Goal: Information Seeking & Learning: Check status

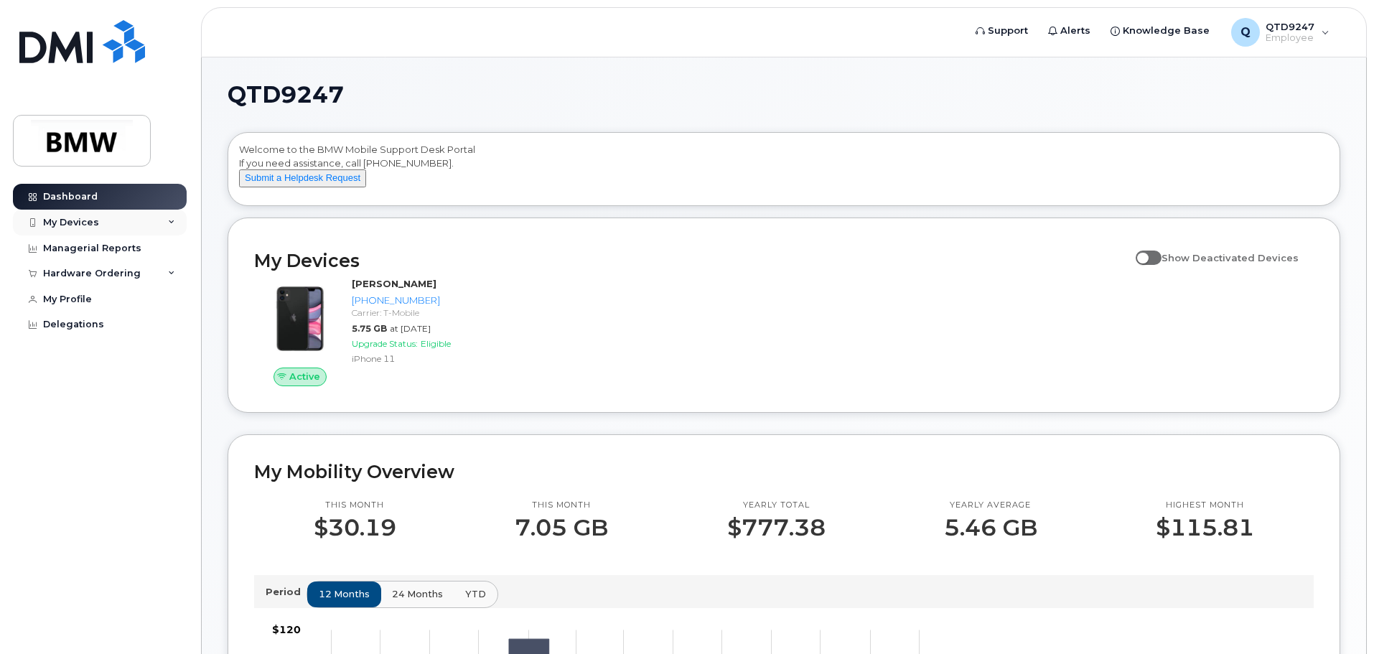
click at [70, 222] on div "My Devices" at bounding box center [71, 222] width 56 height 11
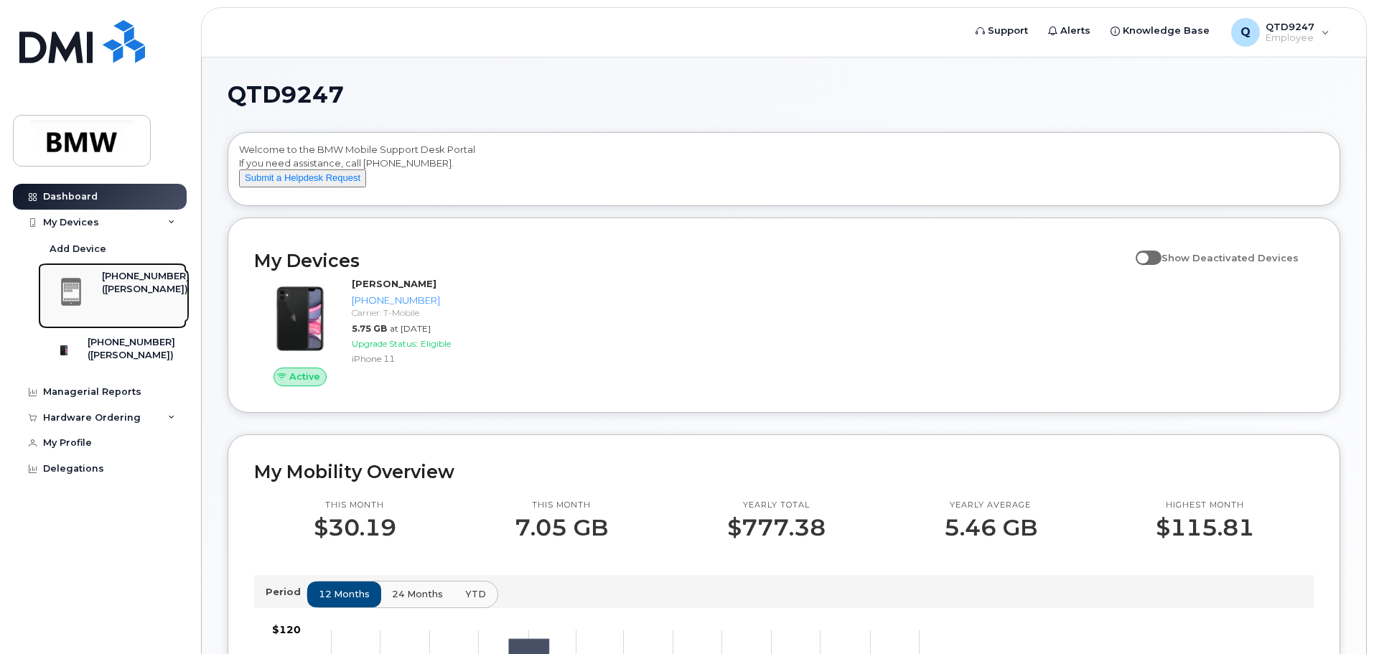
click at [139, 277] on div "[PHONE_NUMBER]" at bounding box center [146, 276] width 88 height 13
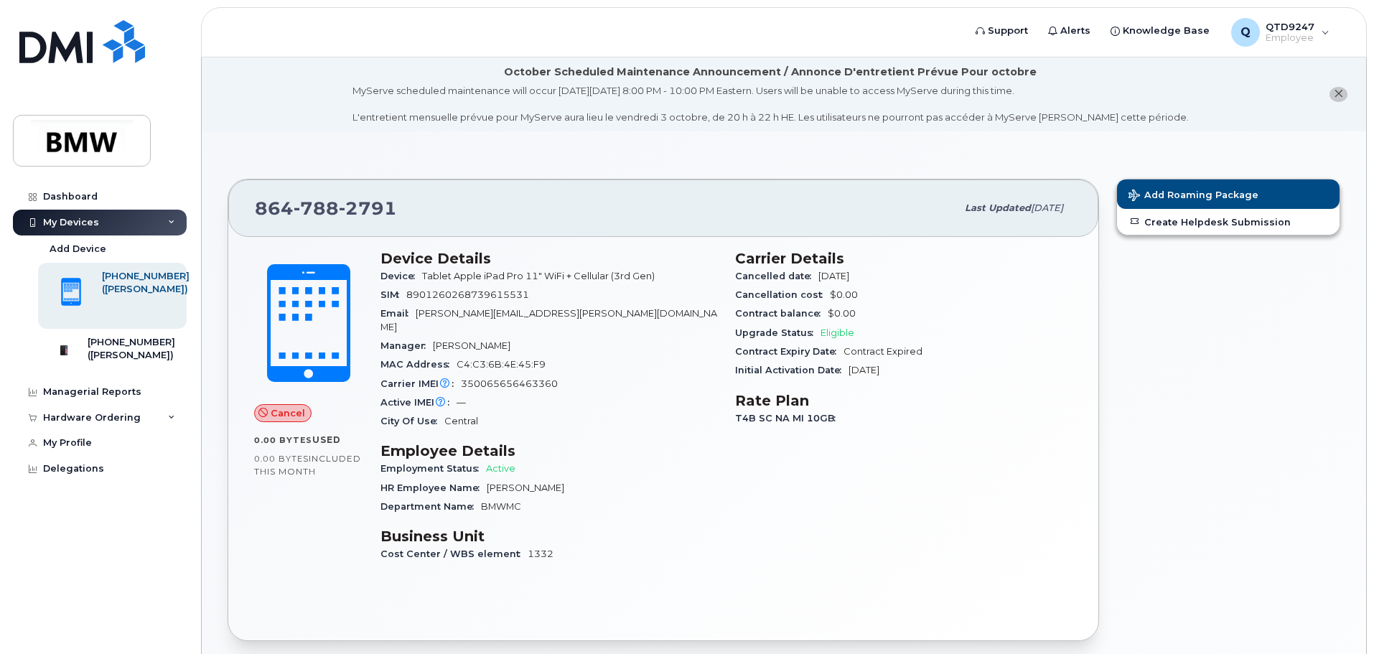
click at [278, 418] on span "Cancel" at bounding box center [288, 413] width 34 height 14
drag, startPoint x: 258, startPoint y: 414, endPoint x: 271, endPoint y: 413, distance: 12.9
click at [260, 413] on icon at bounding box center [262, 412] width 9 height 9
click at [294, 419] on span "Cancel" at bounding box center [288, 413] width 34 height 14
click at [999, 343] on div "Contract Expiry Date Contract Expired" at bounding box center [903, 351] width 337 height 19
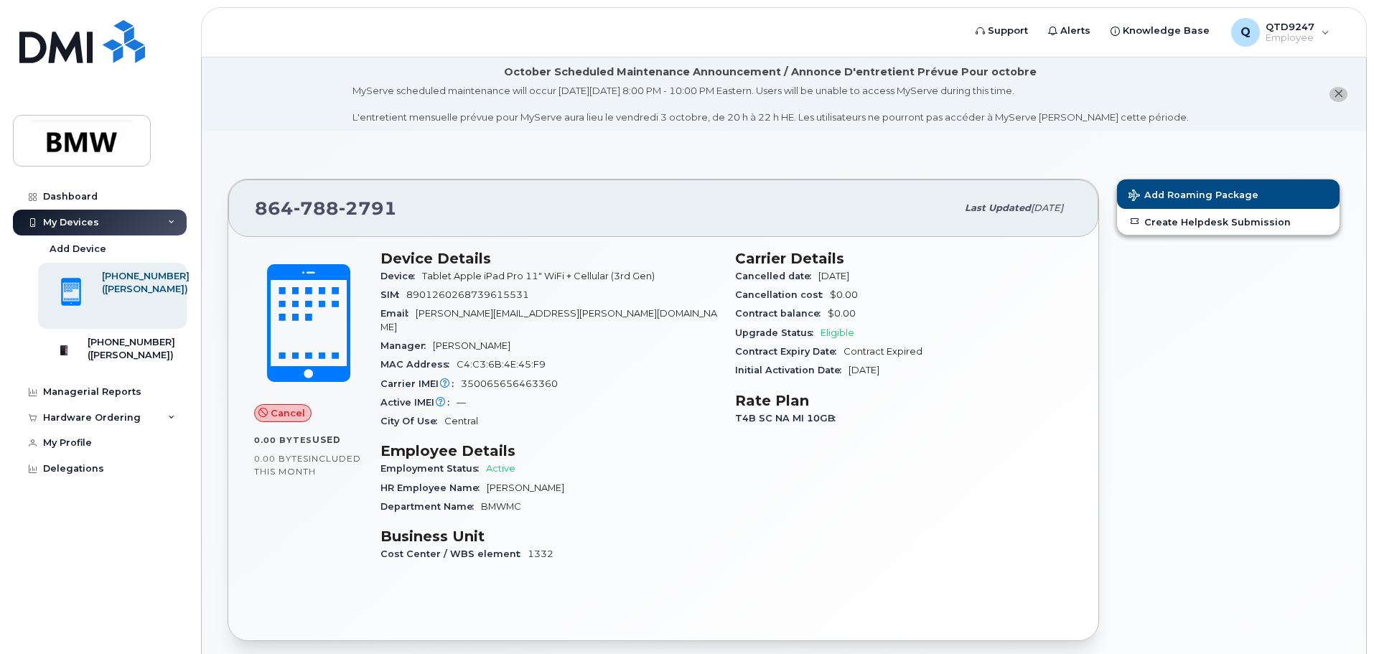
click at [955, 378] on div "Initial Activation Date Feb 15, 2022" at bounding box center [903, 370] width 337 height 19
click at [906, 400] on h3 "Rate Plan" at bounding box center [903, 400] width 337 height 17
click at [929, 456] on div "Carrier Details Cancelled date Mar 31, 2025 Cancellation cost $0.00 Contract ba…" at bounding box center [903, 412] width 355 height 343
click at [135, 278] on div "[PHONE_NUMBER]" at bounding box center [146, 276] width 88 height 13
click at [60, 283] on span at bounding box center [71, 292] width 29 height 30
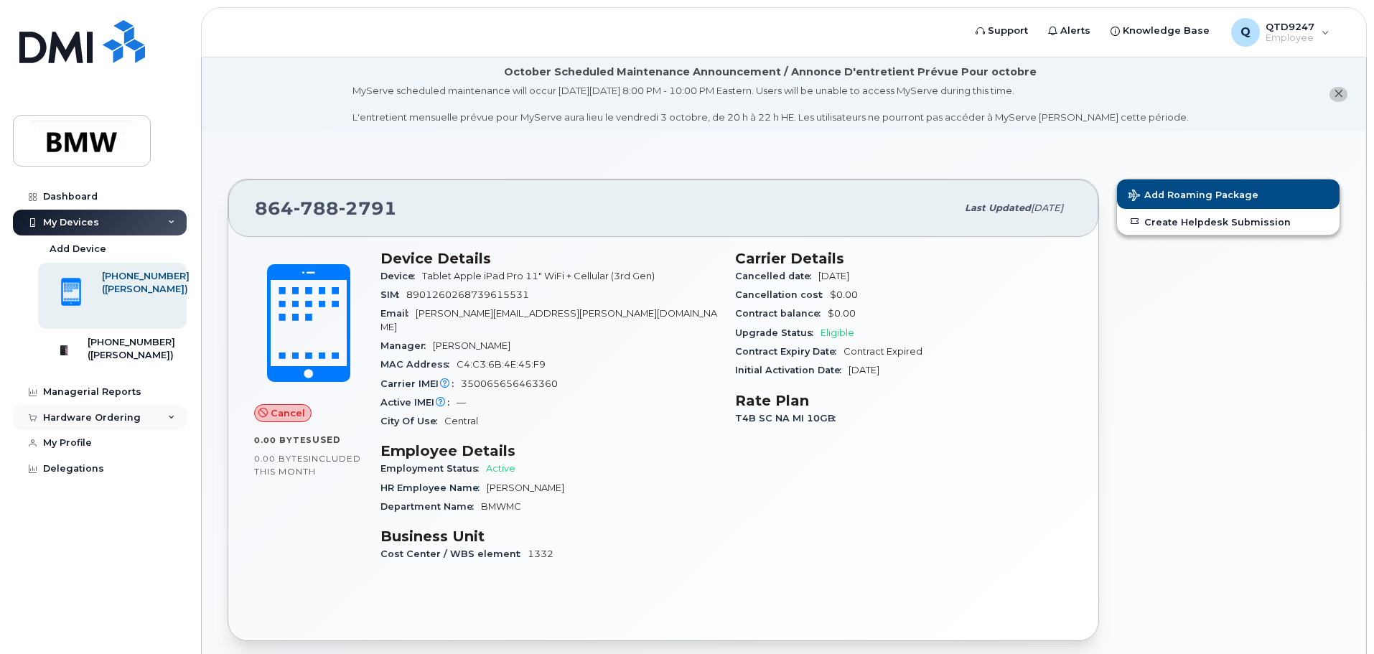
click at [173, 421] on icon at bounding box center [171, 417] width 7 height 7
click at [167, 428] on div "Hardware Ordering" at bounding box center [100, 418] width 174 height 26
click at [69, 449] on div "My Profile" at bounding box center [67, 442] width 49 height 11
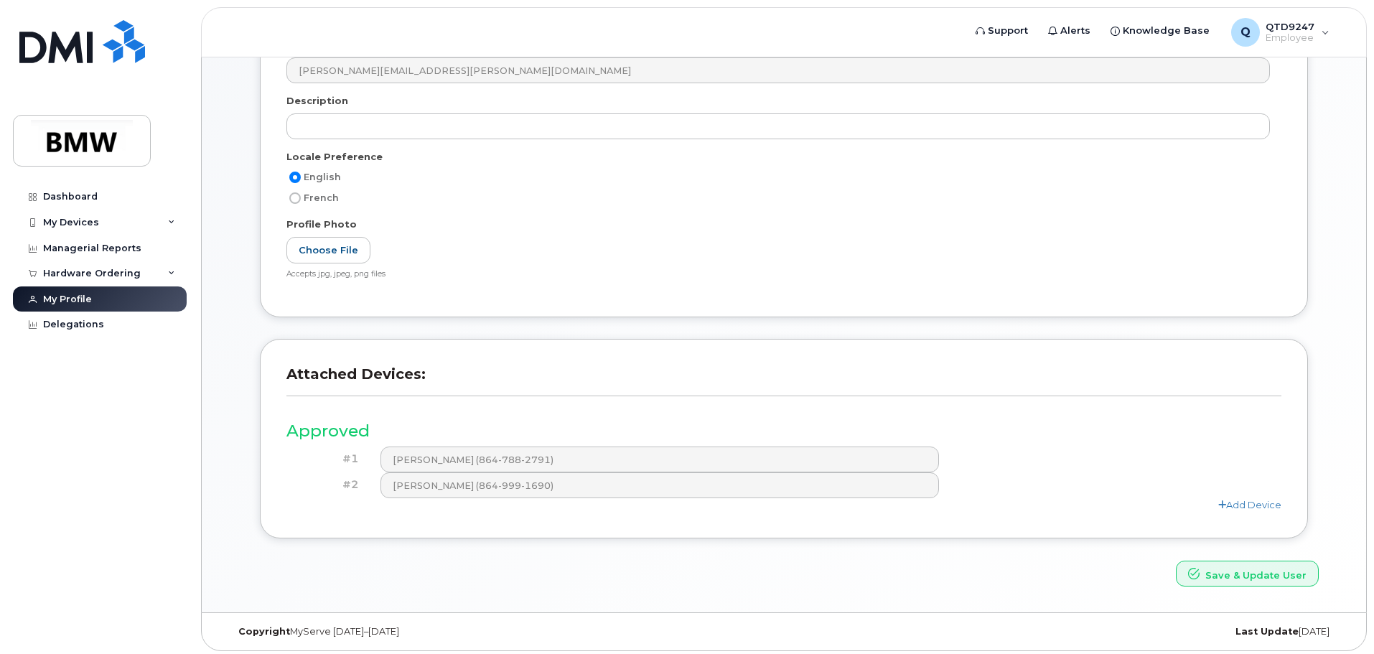
scroll to position [298, 0]
drag, startPoint x: 289, startPoint y: 367, endPoint x: 479, endPoint y: 370, distance: 190.2
click at [479, 370] on h3 "Attached Devices:" at bounding box center [783, 376] width 995 height 31
click at [480, 370] on h3 "Attached Devices:" at bounding box center [783, 376] width 995 height 31
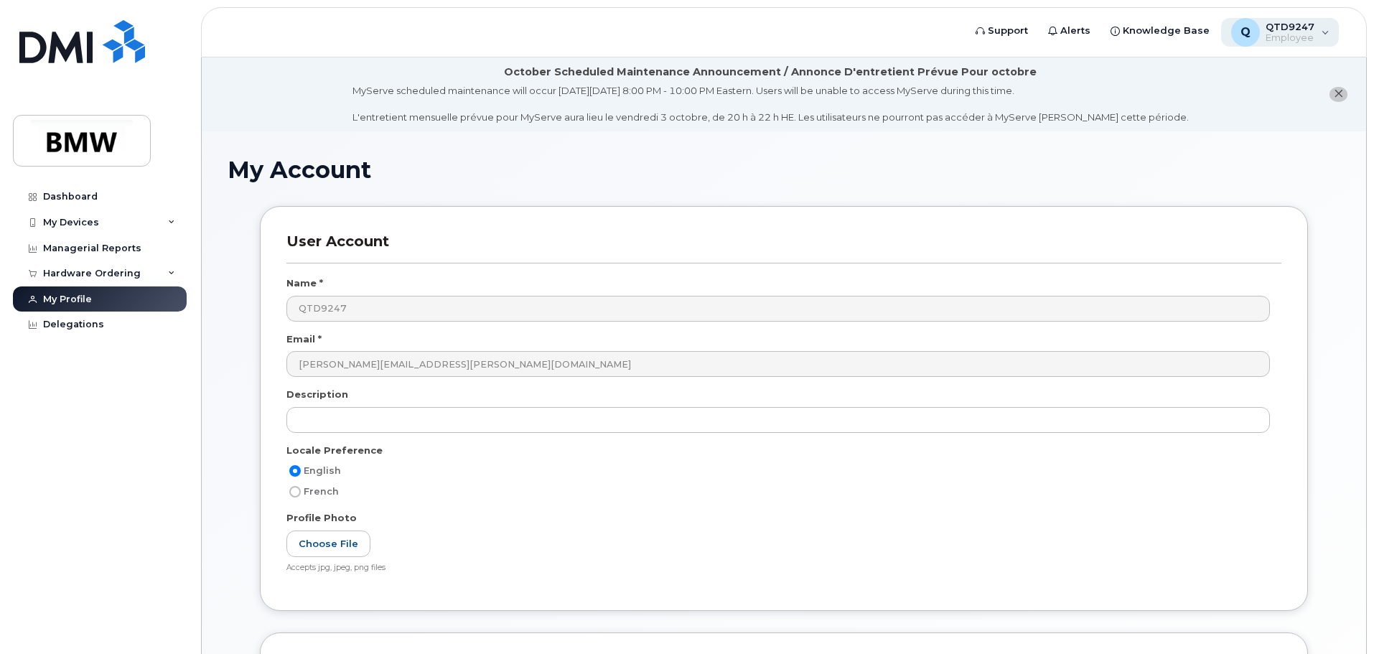
click at [1291, 29] on span "QTD9247" at bounding box center [1289, 26] width 49 height 11
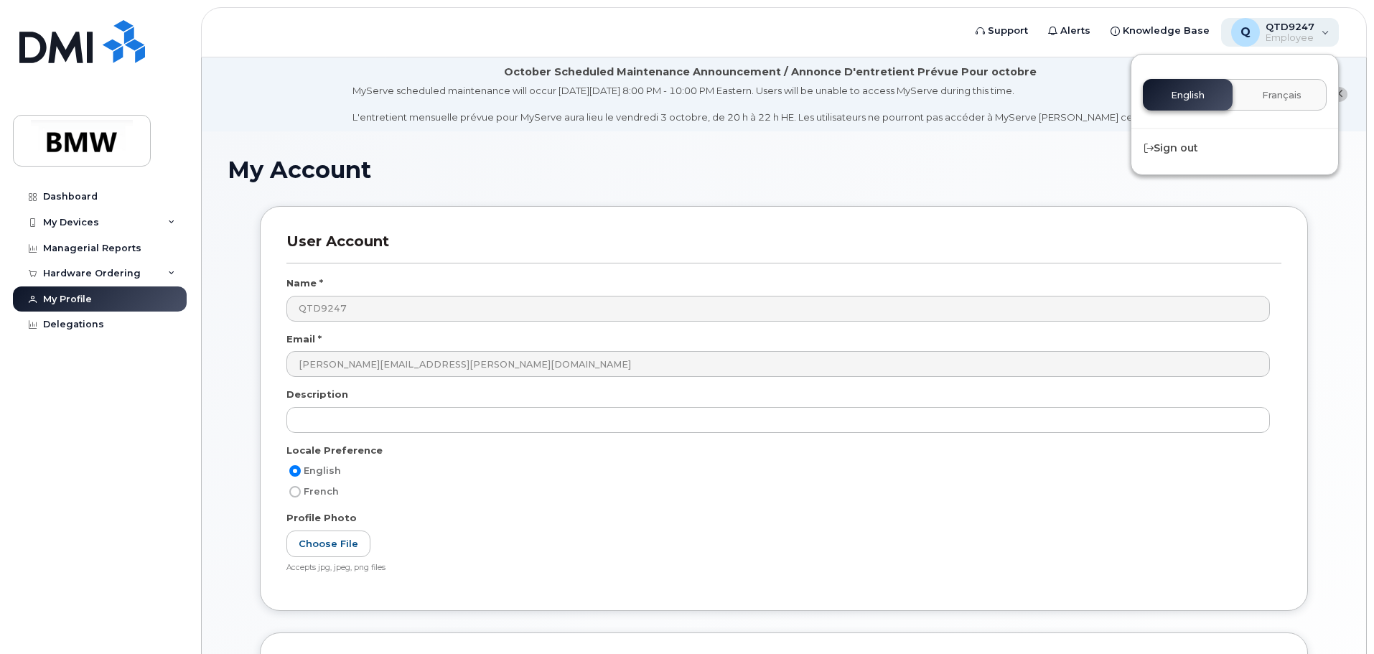
click at [1292, 27] on span "QTD9247" at bounding box center [1289, 26] width 49 height 11
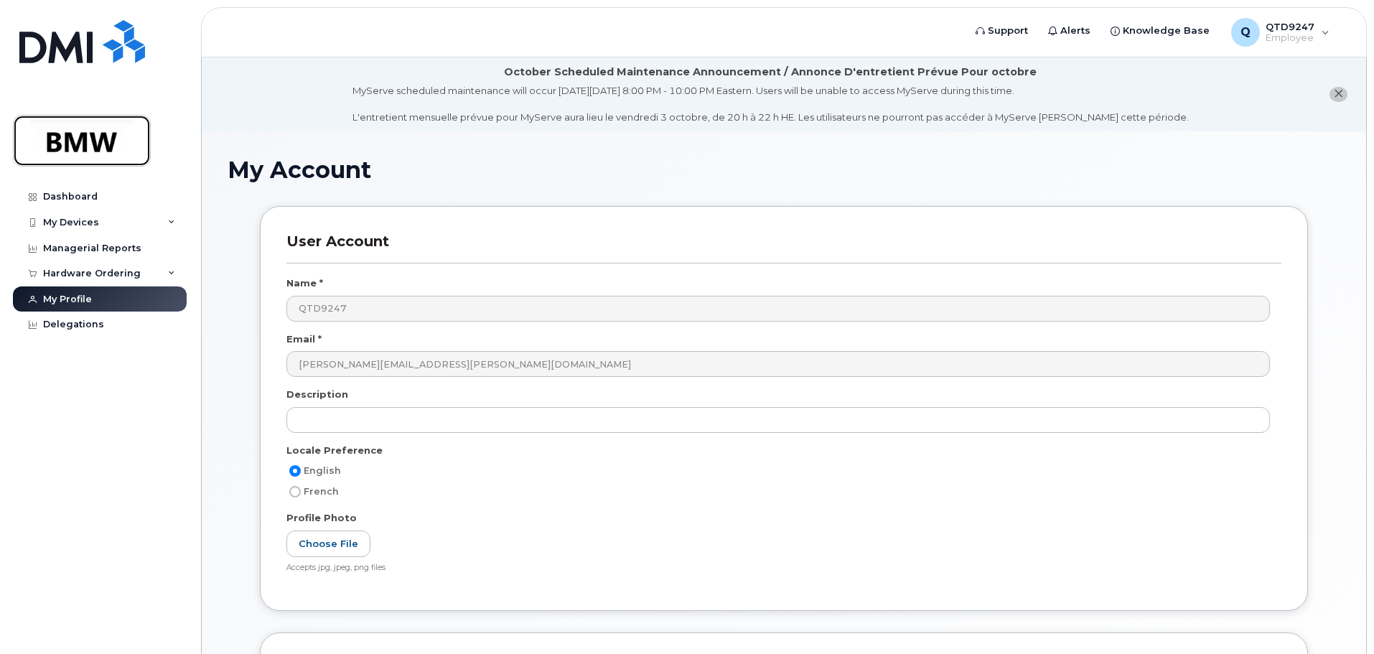
click at [62, 144] on img at bounding box center [82, 141] width 111 height 42
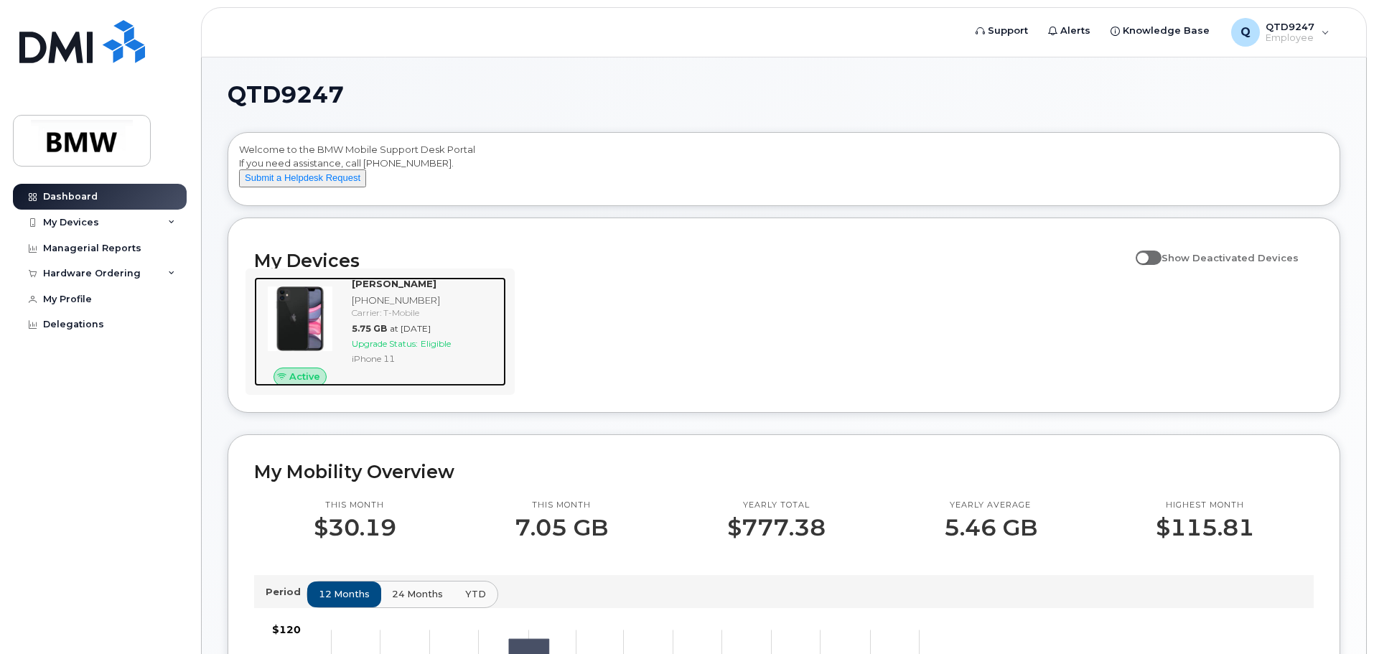
click at [313, 322] on img at bounding box center [300, 318] width 69 height 69
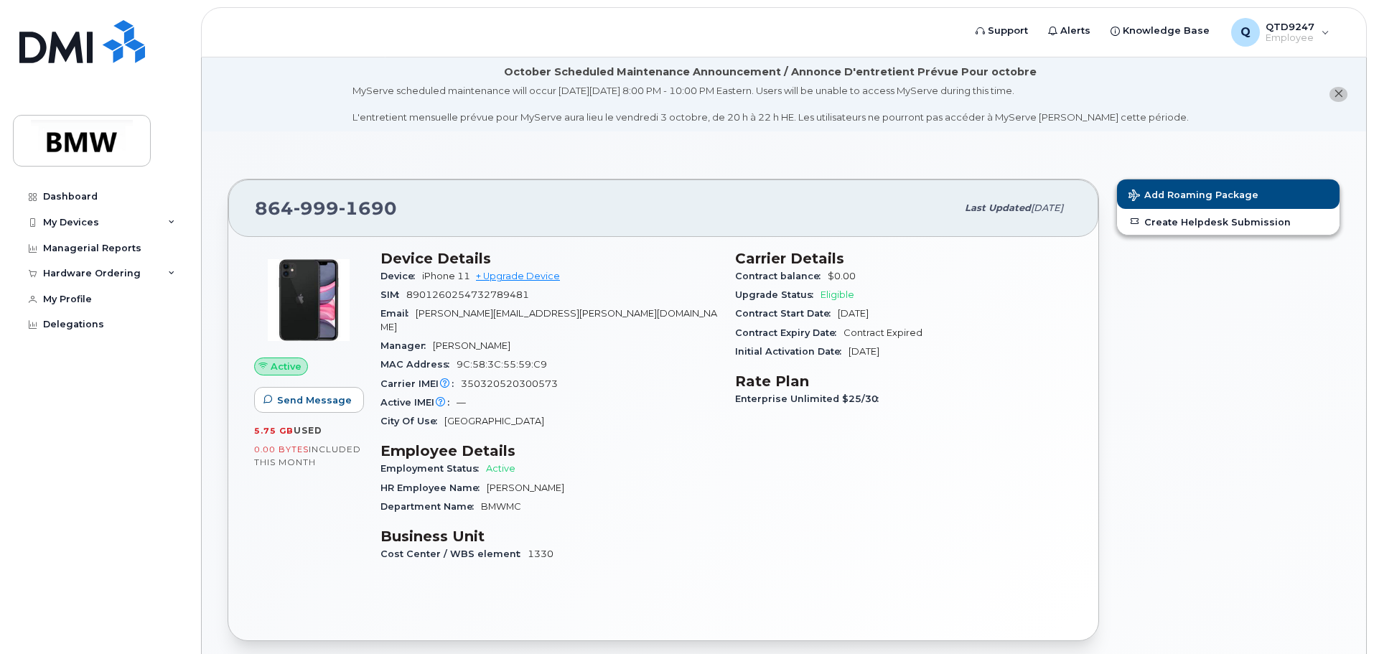
drag, startPoint x: 256, startPoint y: 430, endPoint x: 335, endPoint y: 433, distance: 79.0
click at [335, 433] on div "5.75 GB  used" at bounding box center [308, 430] width 109 height 13
drag, startPoint x: 91, startPoint y: 132, endPoint x: 302, endPoint y: 189, distance: 218.5
click at [91, 132] on img at bounding box center [82, 141] width 111 height 42
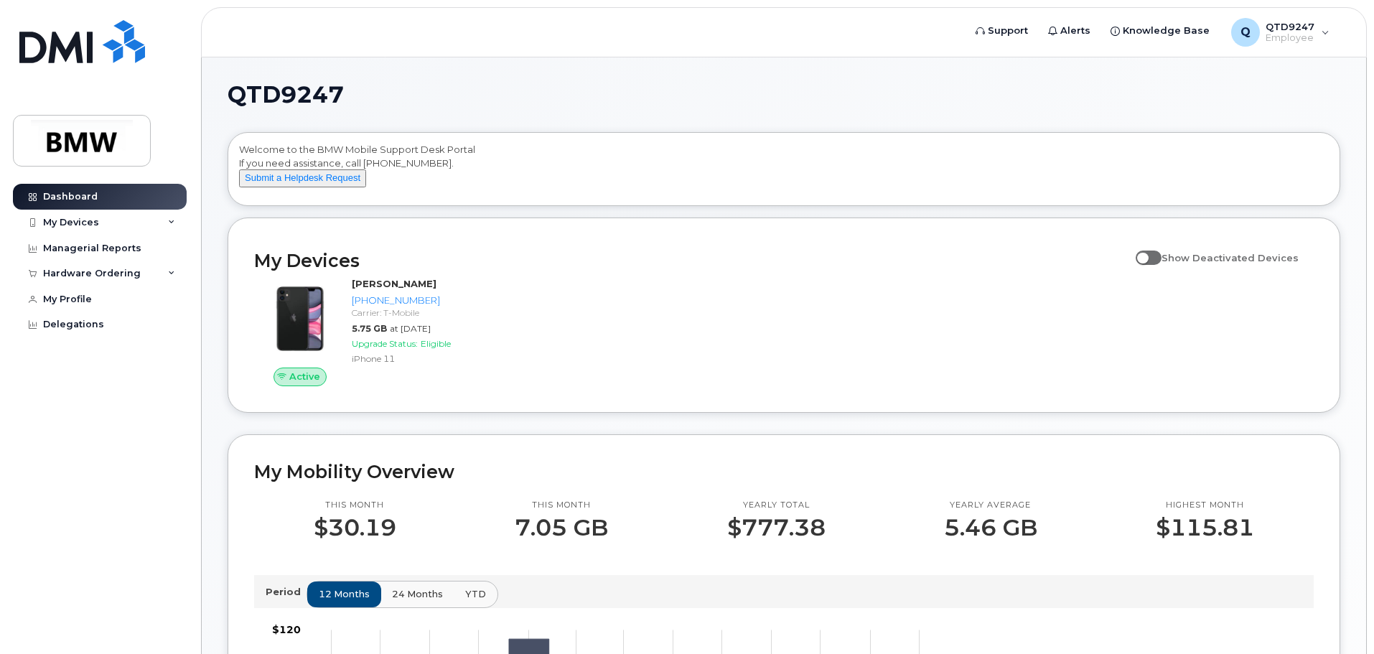
click at [1145, 265] on span at bounding box center [1148, 257] width 26 height 14
click at [1145, 256] on input "Show Deactivated Devices" at bounding box center [1140, 249] width 11 height 11
checkbox input "true"
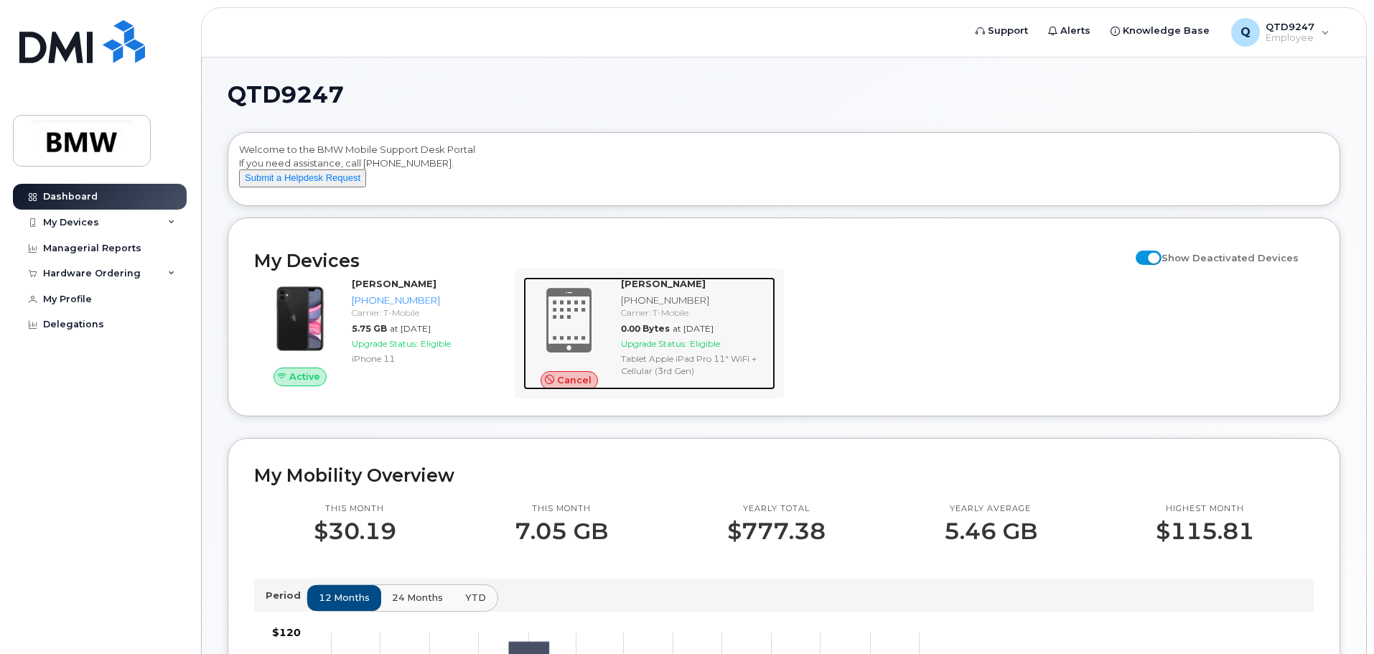
click at [566, 387] on span "Cancel" at bounding box center [574, 380] width 34 height 14
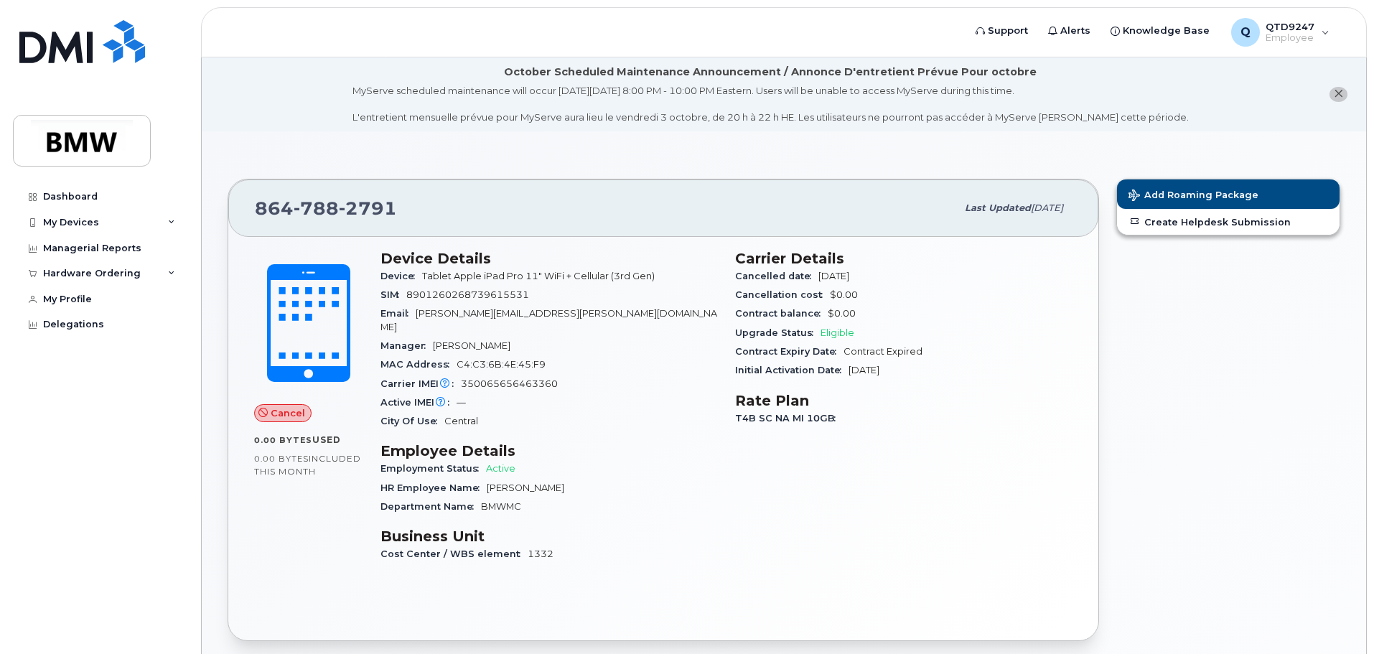
click at [526, 301] on div "SIM [TECHNICAL_ID]" at bounding box center [548, 295] width 337 height 19
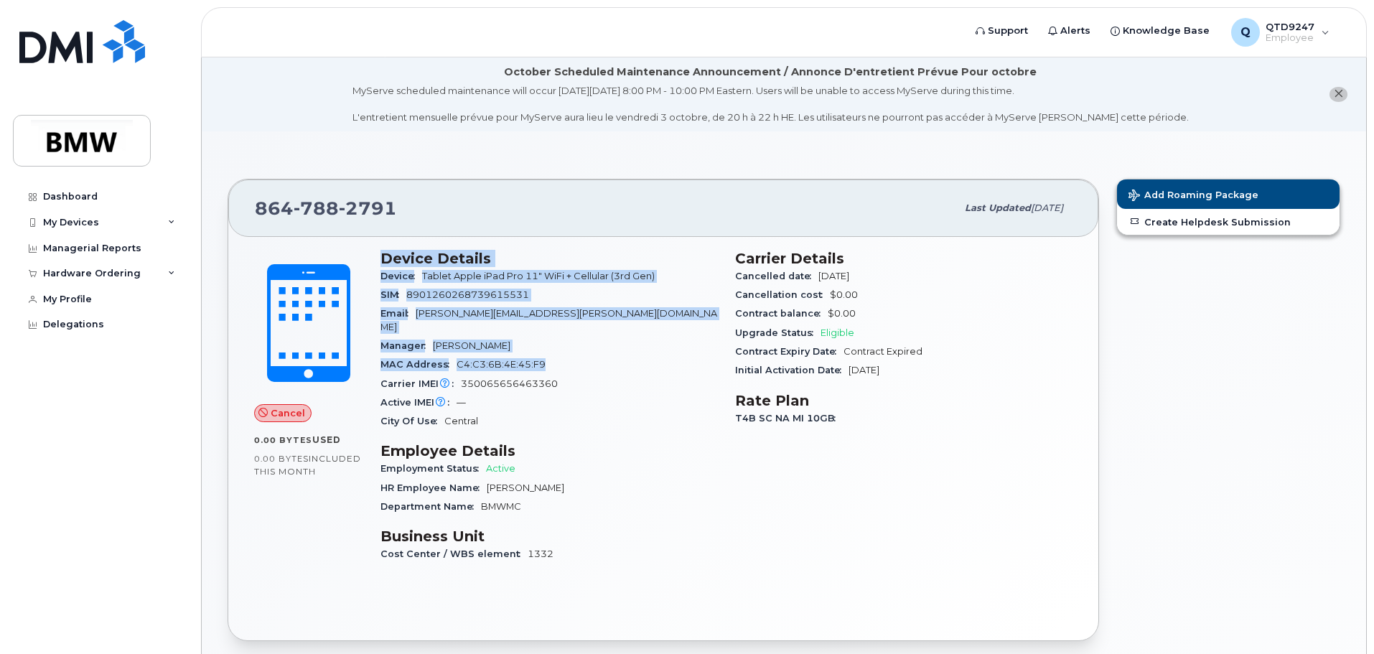
drag, startPoint x: 384, startPoint y: 263, endPoint x: 563, endPoint y: 355, distance: 201.2
click at [555, 352] on section "Device Details Device Tablet Apple iPad Pro 11" WiFi + Cellular (3rd Gen) SIM […" at bounding box center [548, 341] width 337 height 182
click at [581, 355] on div "MAC Address [MAC_ADDRESS]" at bounding box center [548, 364] width 337 height 19
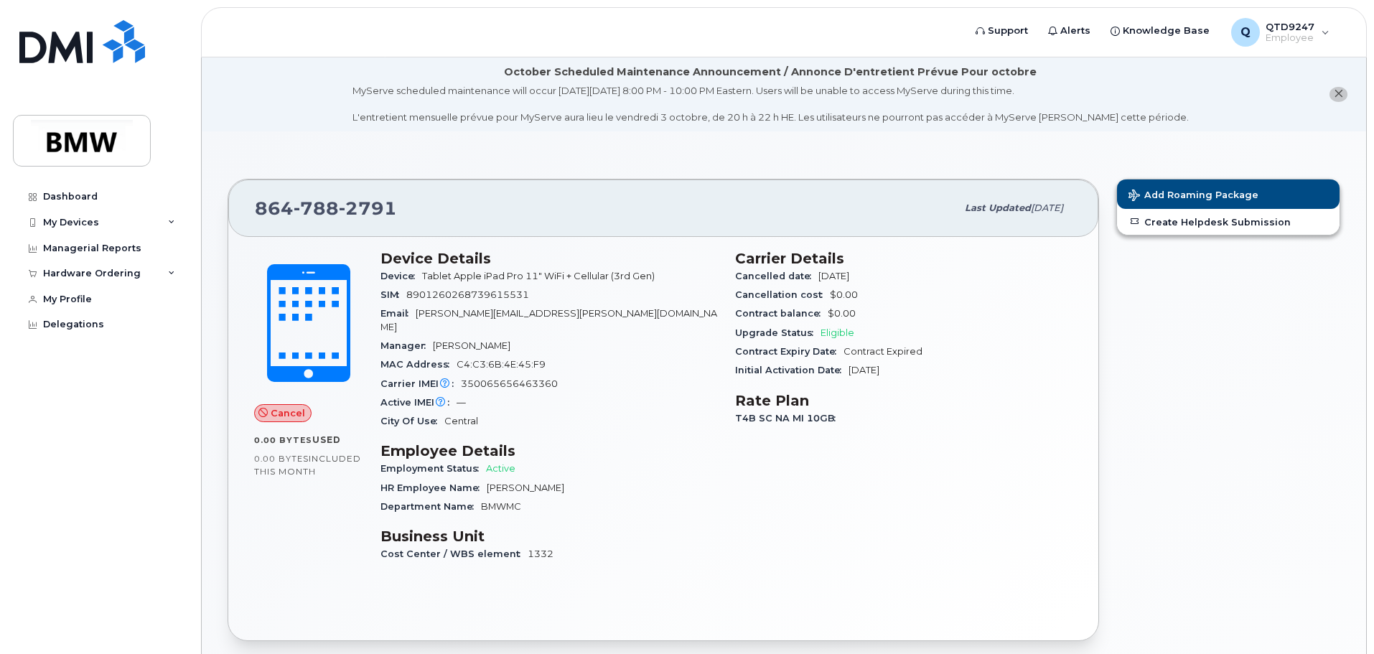
click at [540, 412] on div "City Of Use Central" at bounding box center [548, 421] width 337 height 19
drag, startPoint x: 737, startPoint y: 415, endPoint x: 914, endPoint y: 423, distance: 176.7
click at [914, 423] on div "T4B SC NA MI 10GB" at bounding box center [903, 418] width 337 height 19
click at [898, 428] on div "Carrier Details Cancelled date [DATE] Cancellation cost $0.00 Contract balance …" at bounding box center [903, 412] width 355 height 343
click at [674, 459] on div "Employment Status Active" at bounding box center [548, 468] width 337 height 19
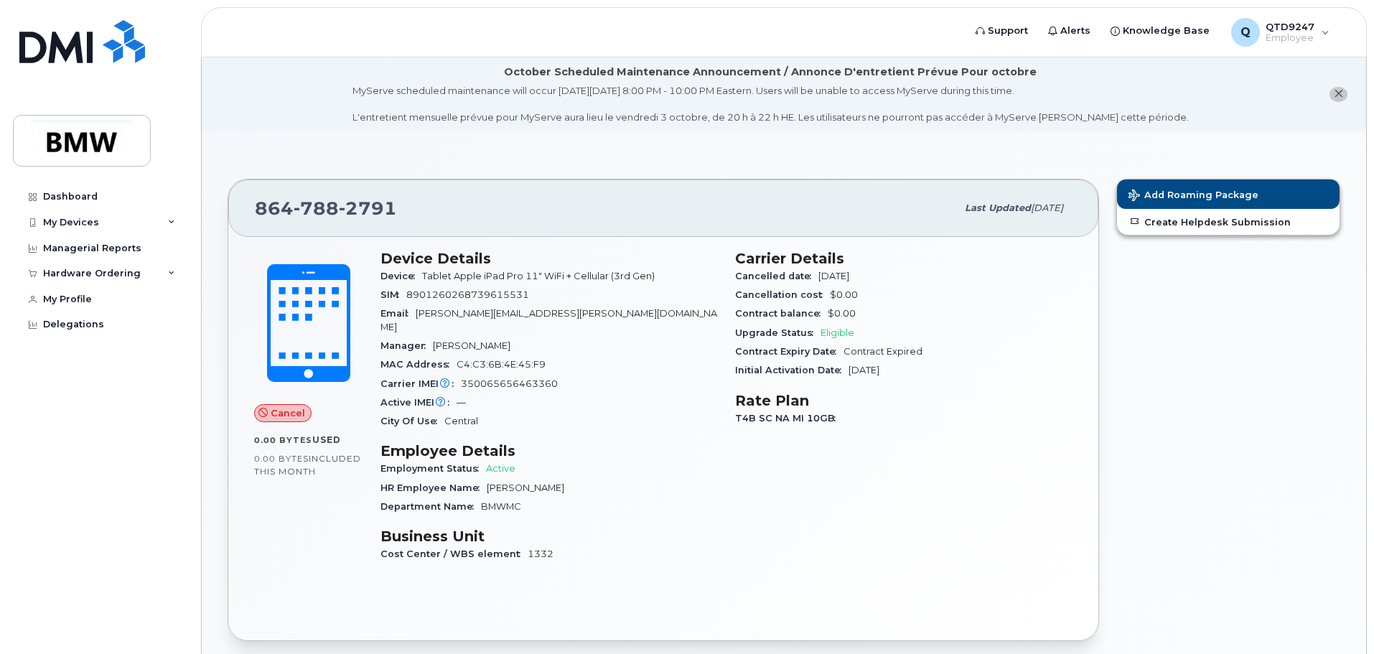
click at [782, 358] on div "Contract Expiry Date Contract Expired" at bounding box center [903, 351] width 337 height 19
click at [1031, 370] on div "Initial Activation Date [DATE]" at bounding box center [903, 370] width 337 height 19
click at [175, 219] on div "My Devices" at bounding box center [100, 223] width 174 height 26
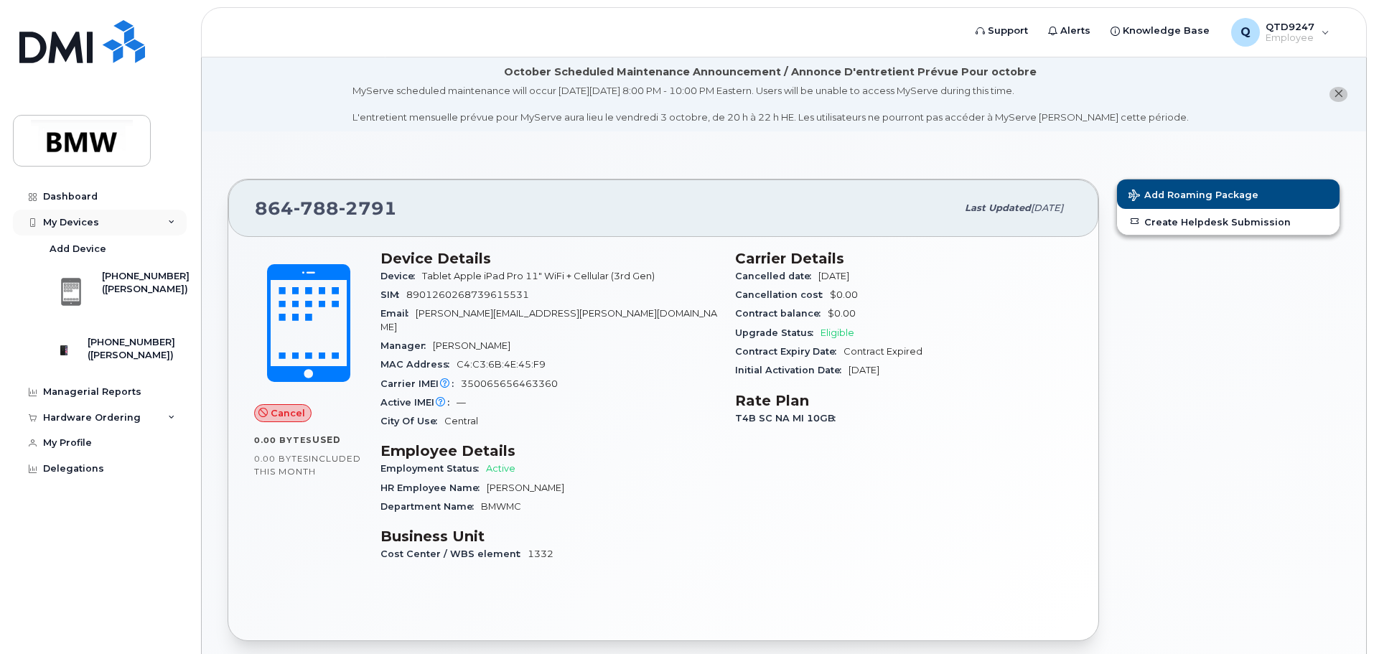
click at [174, 219] on icon at bounding box center [171, 222] width 7 height 7
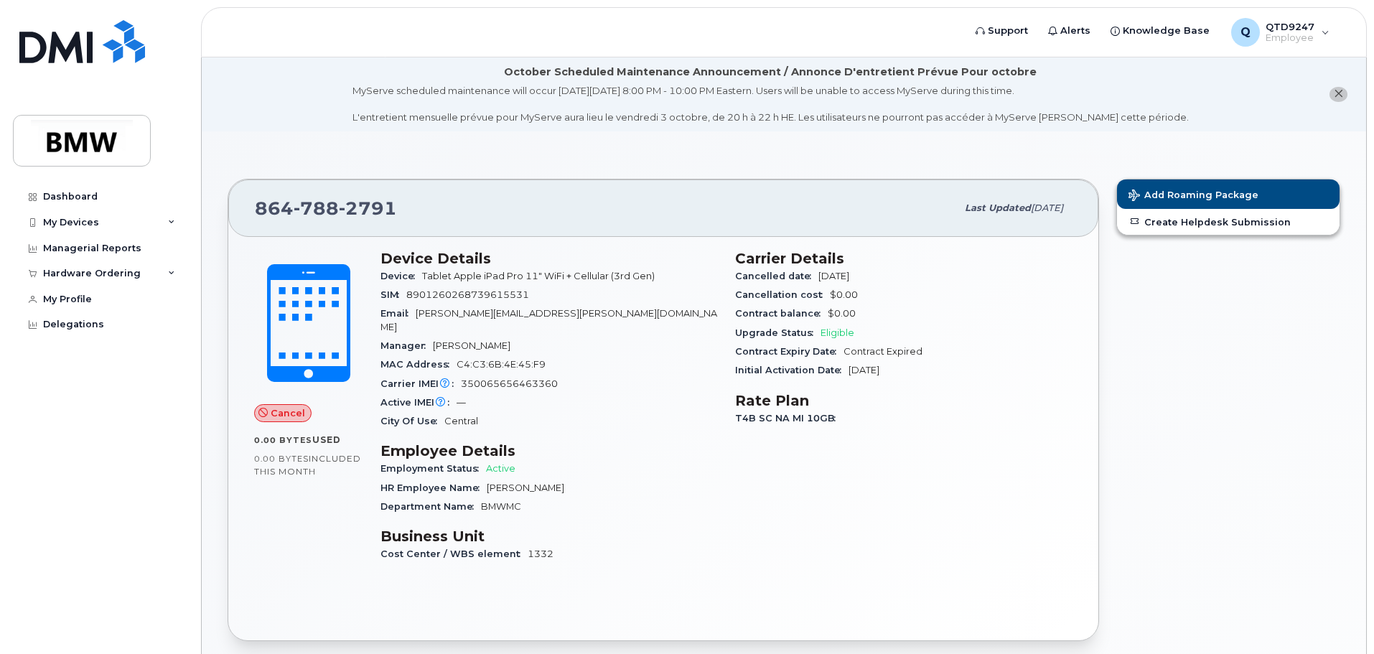
click at [963, 477] on div "Carrier Details Cancelled date [DATE] Cancellation cost $0.00 Contract balance …" at bounding box center [903, 412] width 355 height 343
